Goal: Task Accomplishment & Management: Use online tool/utility

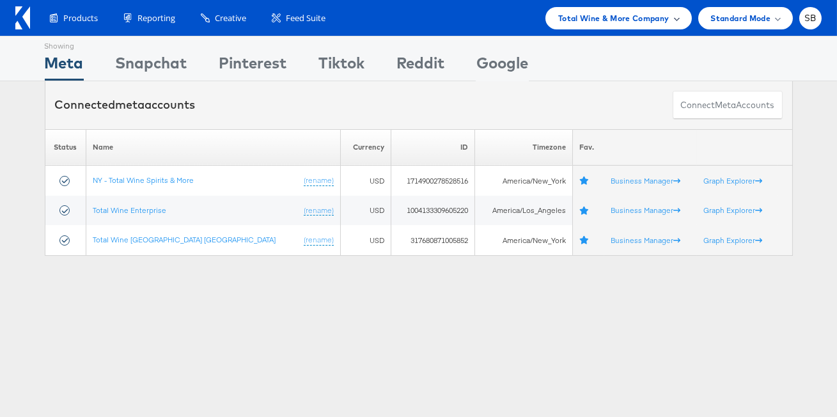
click at [574, 15] on span "Total Wine & More Company" at bounding box center [613, 18] width 111 height 13
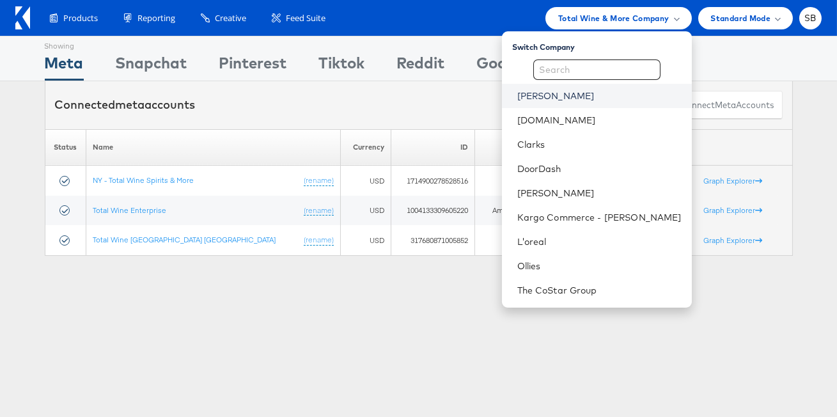
click at [565, 96] on link "[PERSON_NAME]" at bounding box center [599, 96] width 164 height 13
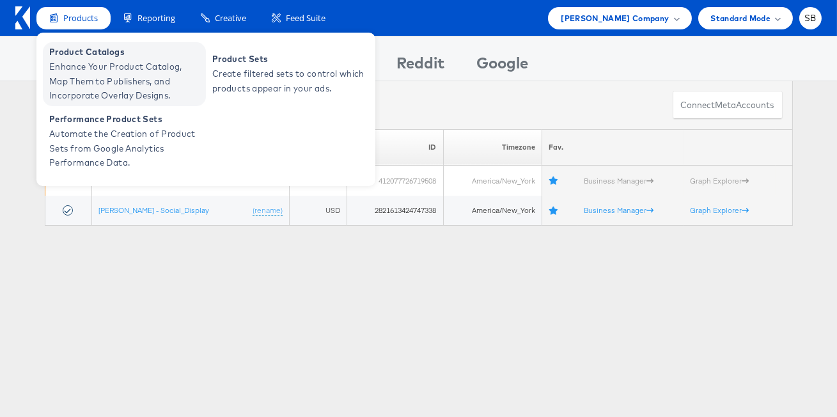
click at [127, 61] on span "Enhance Your Product Catalog, Map Them to Publishers, and Incorporate Overlay D…" at bounding box center [125, 80] width 153 height 43
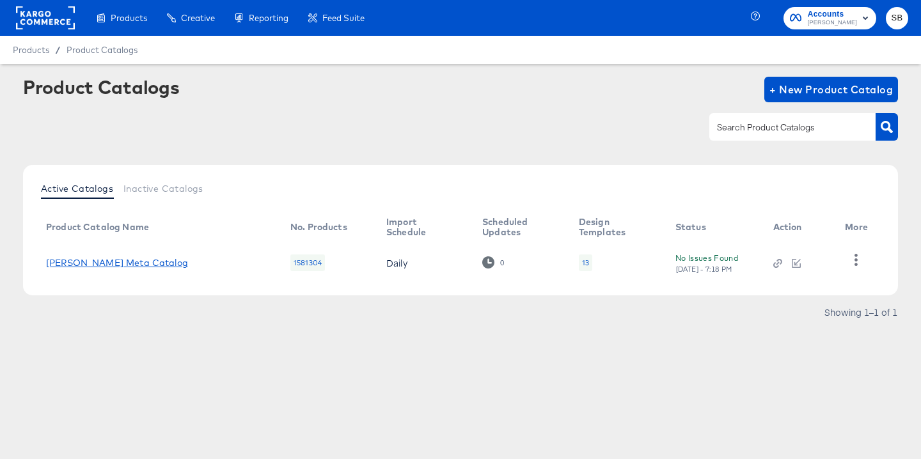
click at [98, 258] on link "Belk Meta Catalog" at bounding box center [117, 263] width 142 height 10
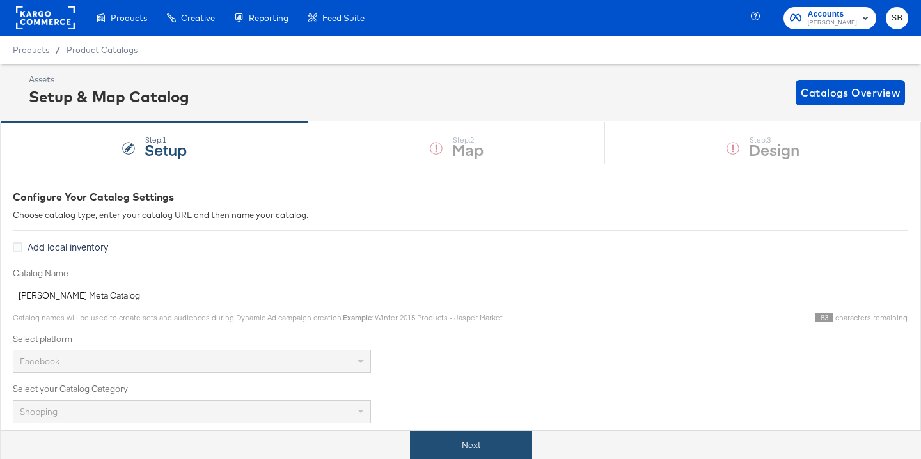
click at [494, 436] on button "Next" at bounding box center [471, 445] width 122 height 29
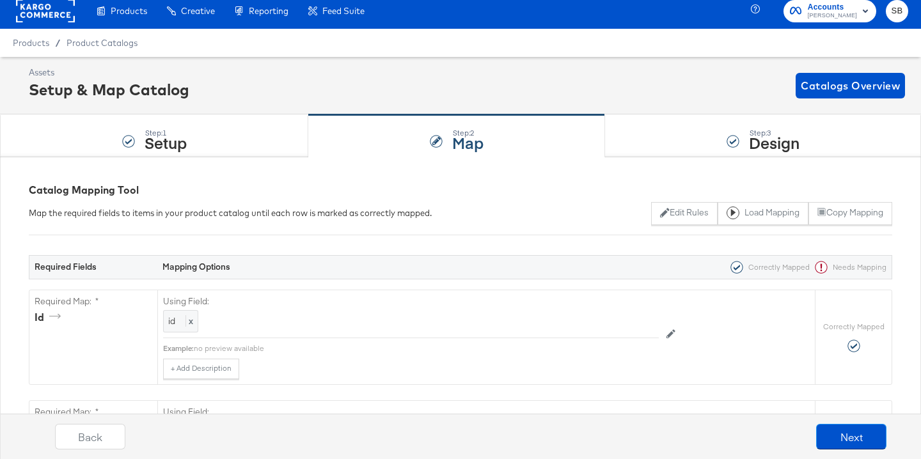
scroll to position [3, 0]
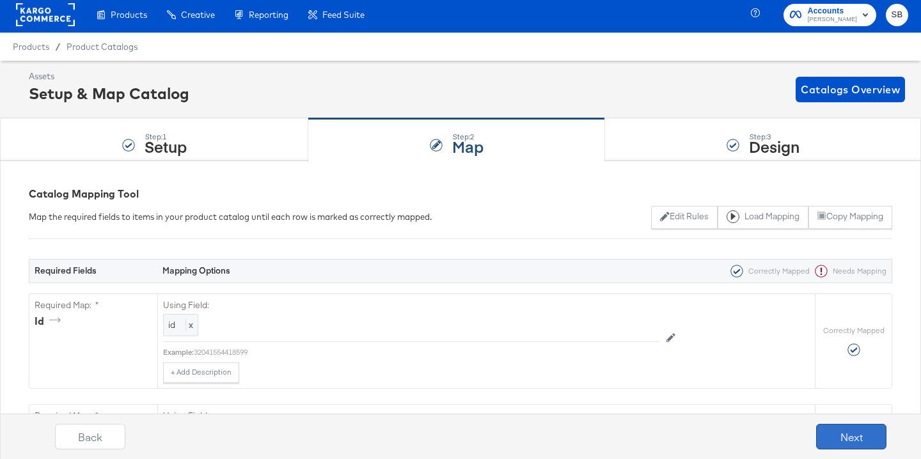
click at [858, 443] on button "Next" at bounding box center [851, 437] width 70 height 26
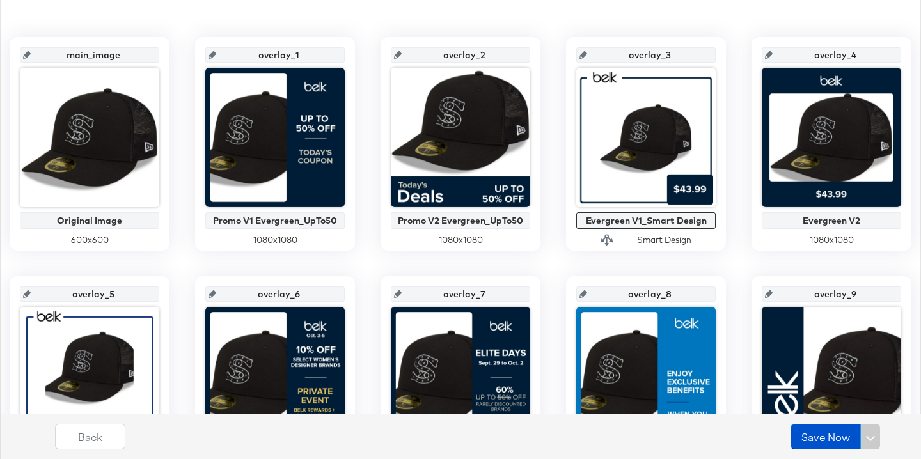
scroll to position [0, 0]
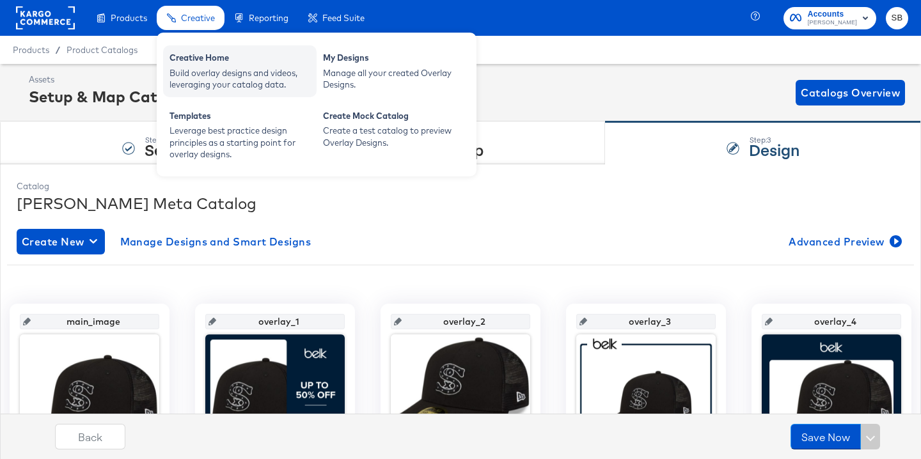
click at [210, 60] on div "Creative Home" at bounding box center [239, 59] width 141 height 15
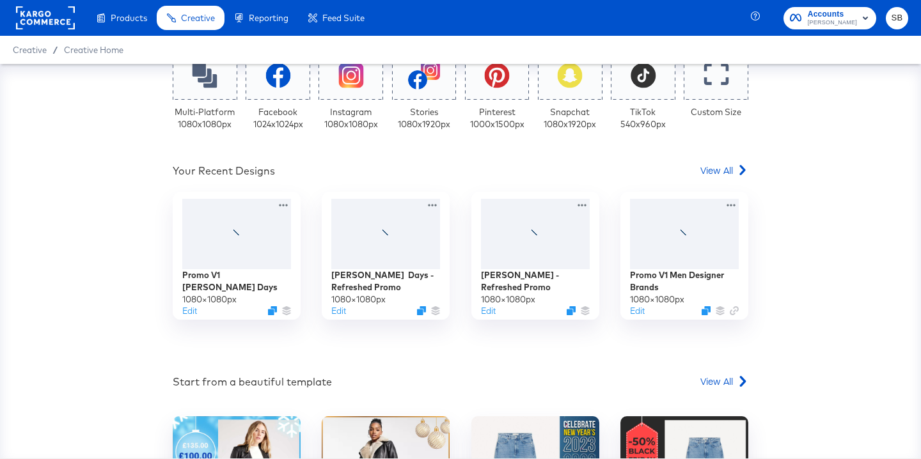
scroll to position [317, 0]
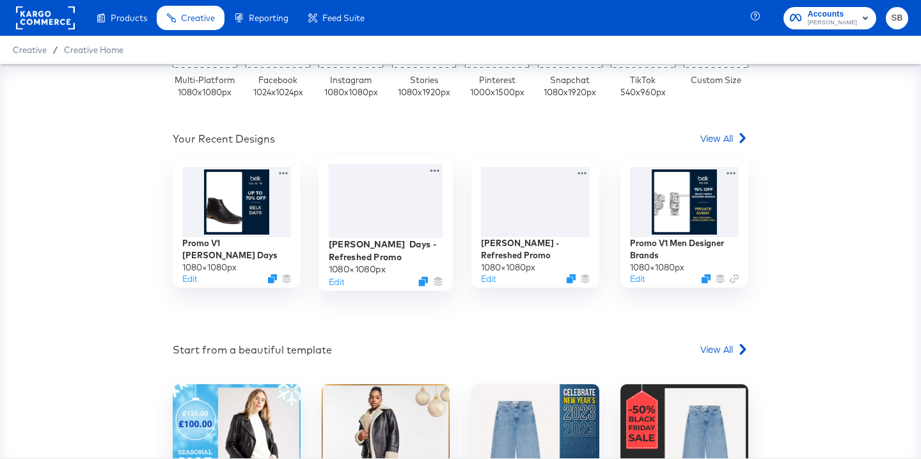
click at [403, 216] on div at bounding box center [386, 201] width 114 height 74
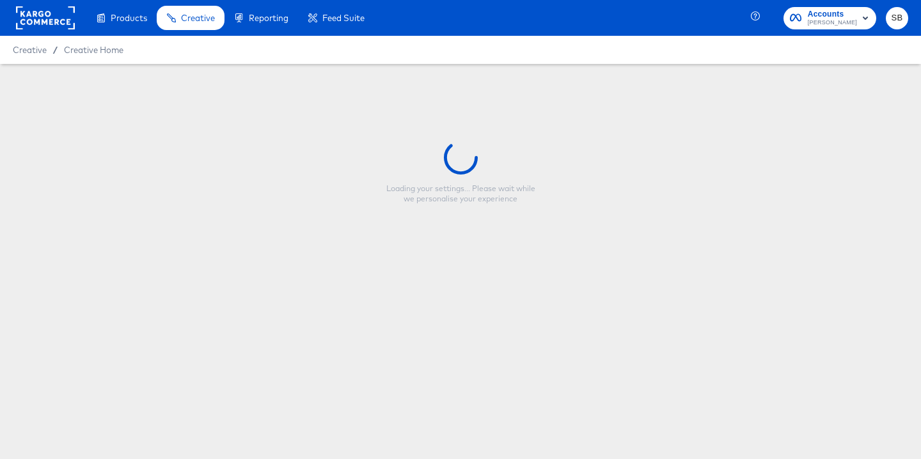
type input "Belk Days - Refreshed Promo"
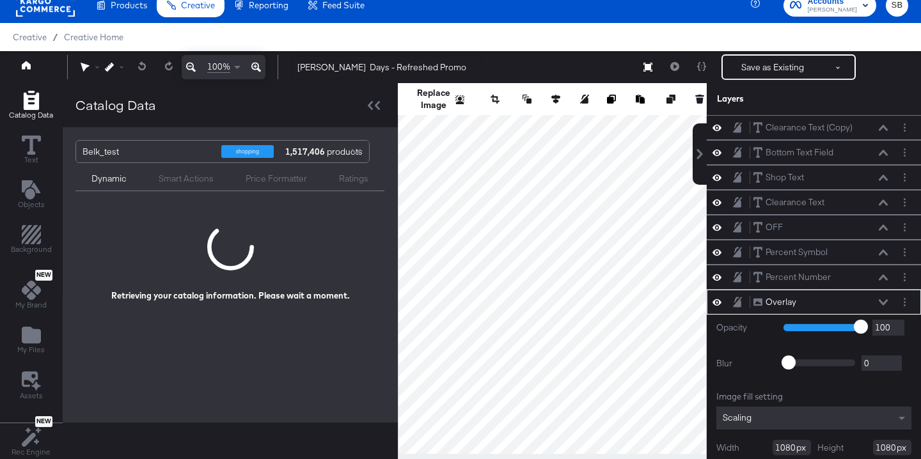
scroll to position [51, 0]
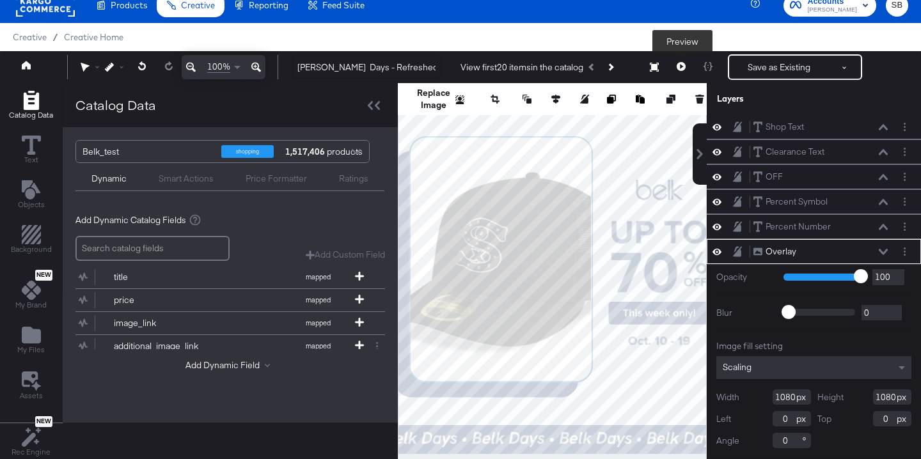
click at [682, 67] on icon at bounding box center [681, 66] width 9 height 9
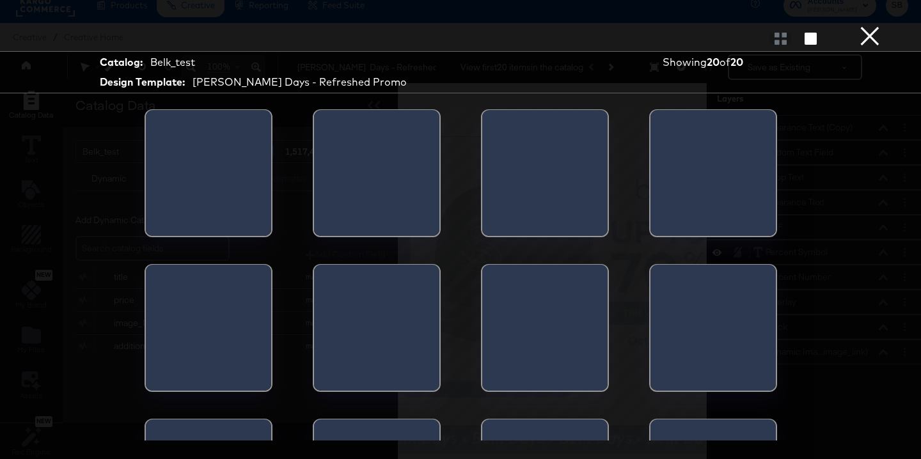
scroll to position [0, 0]
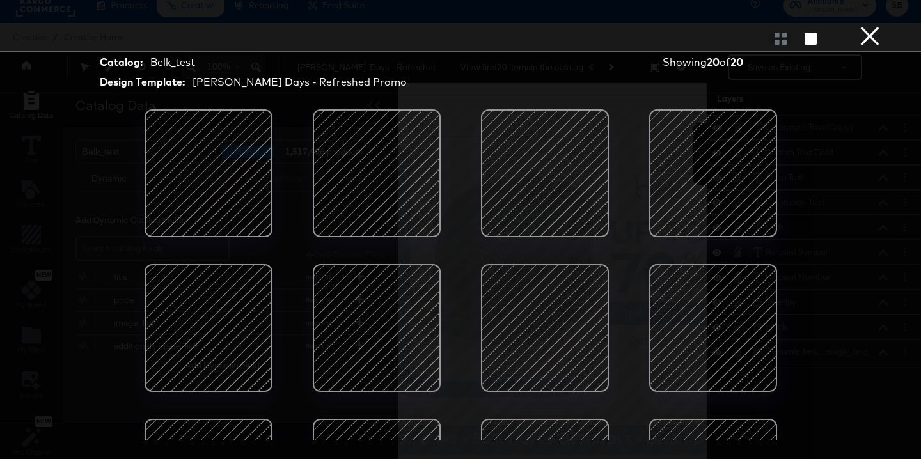
click at [869, 26] on button "×" at bounding box center [870, 13] width 26 height 26
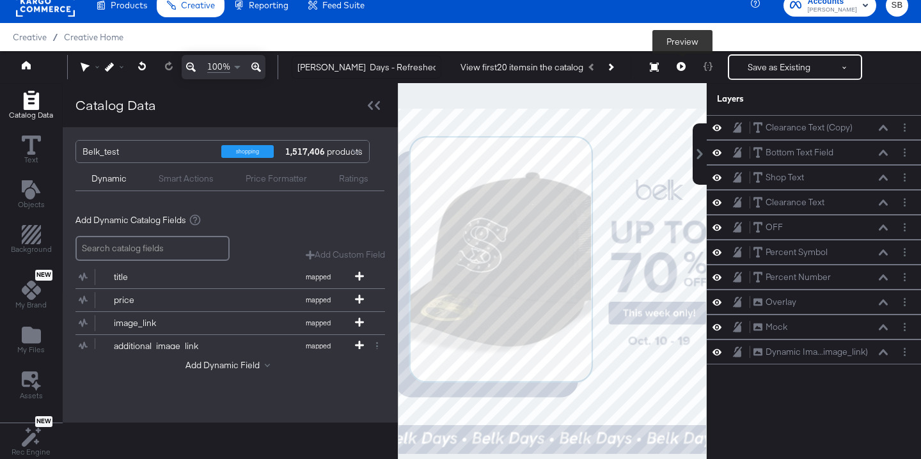
click at [672, 71] on button at bounding box center [681, 67] width 27 height 26
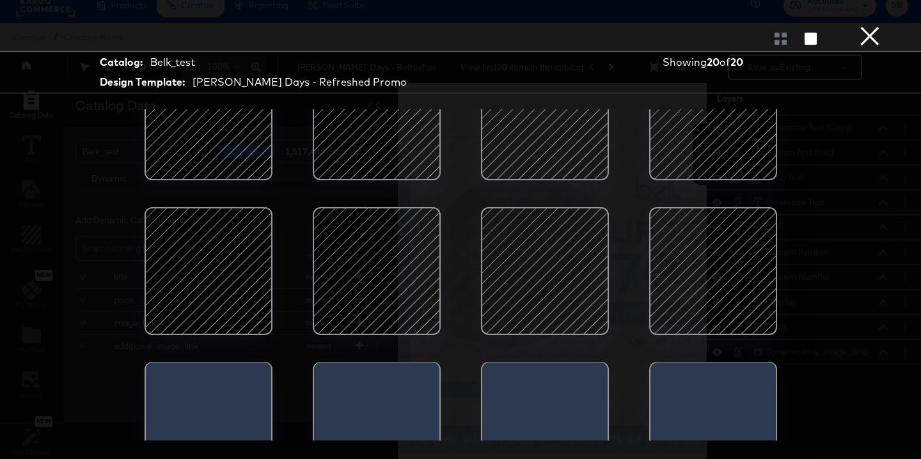
scroll to position [416, 0]
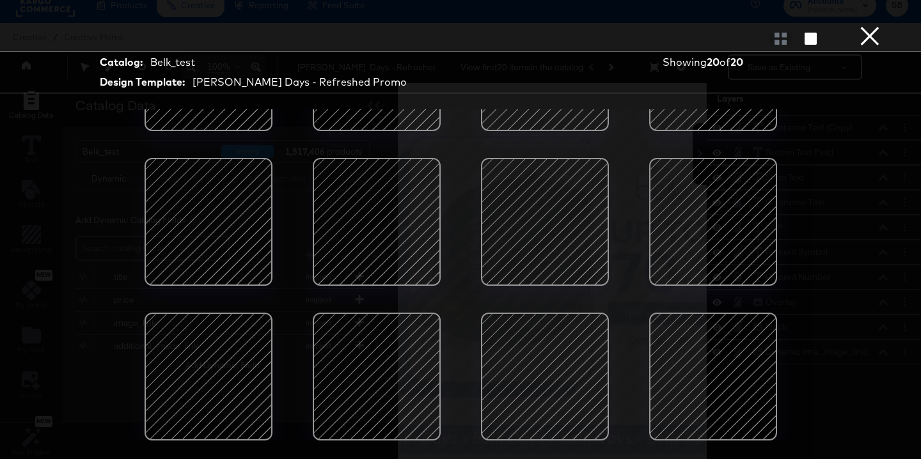
click at [395, 229] on div at bounding box center [376, 222] width 109 height 109
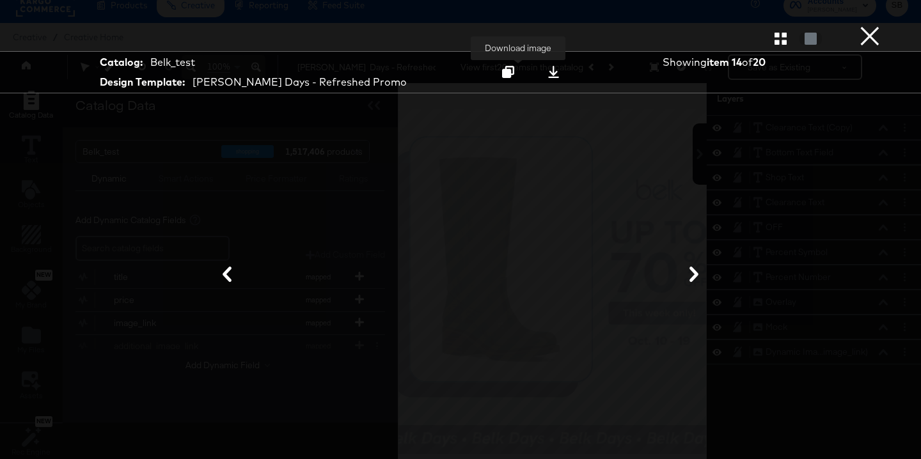
click at [547, 71] on icon at bounding box center [553, 72] width 12 height 12
